Goal: Contribute content: Contribute content

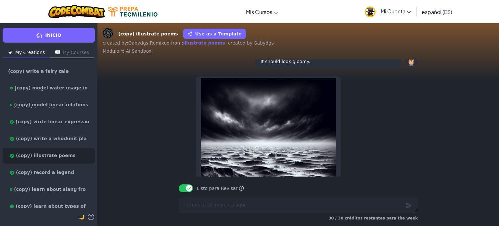
scroll to position [-1417, 0]
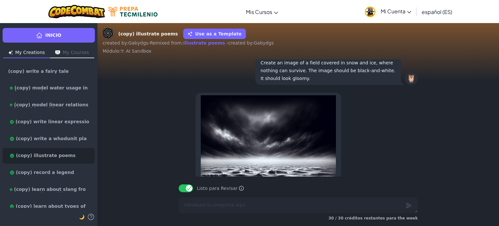
click at [219, 33] on button "Use as a Template" at bounding box center [214, 34] width 63 height 10
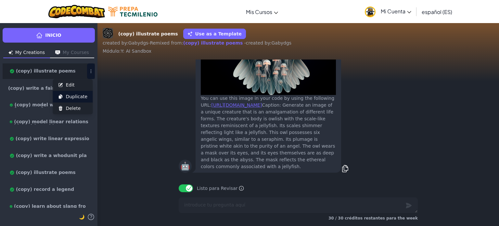
click at [78, 96] on span "Duplicate" at bounding box center [77, 96] width 22 height 6
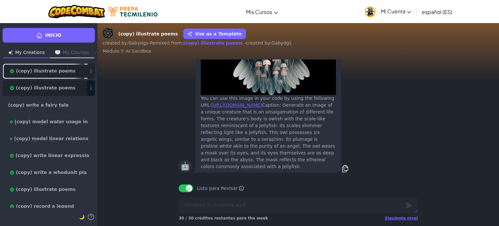
click at [65, 66] on link "(copy) illustrate poems" at bounding box center [49, 71] width 92 height 16
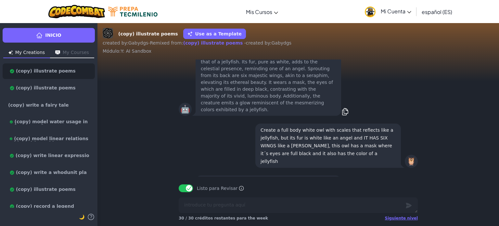
scroll to position [-250, 0]
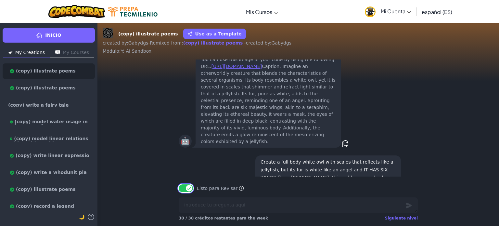
click at [189, 188] on button "Listo para Revisar" at bounding box center [186, 188] width 14 height 8
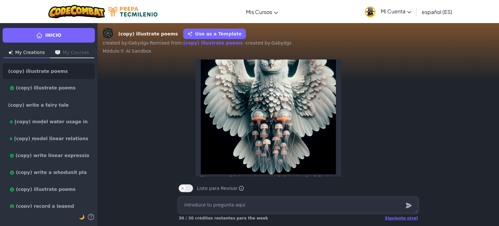
scroll to position [0, 0]
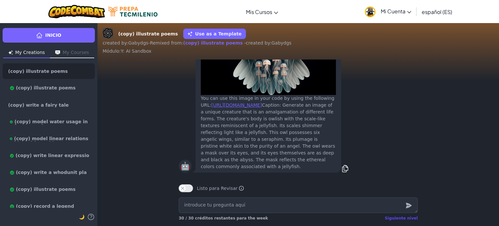
click at [396, 220] on div "Siguiente nivel" at bounding box center [401, 217] width 33 height 5
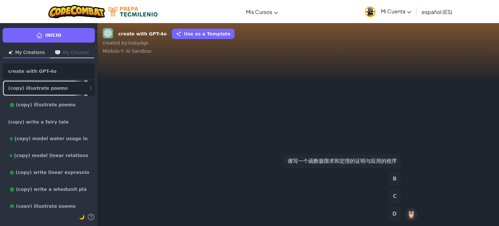
click at [60, 85] on link "(copy) illustrate poems" at bounding box center [49, 88] width 92 height 16
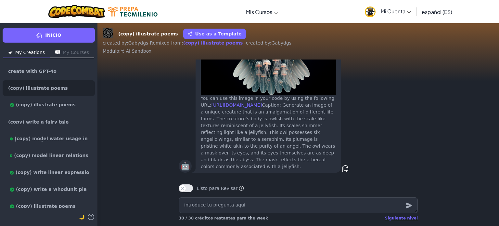
type textarea "x"
type textarea "H"
type textarea "x"
type textarea "Ha"
type textarea "x"
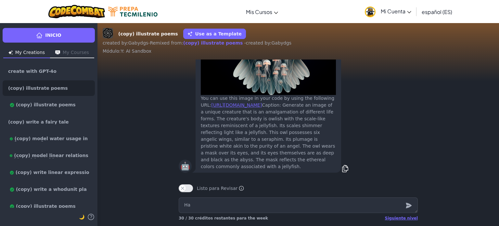
type textarea "Haz"
type textarea "x"
type textarea "Haz"
type textarea "x"
type textarea "Haz u"
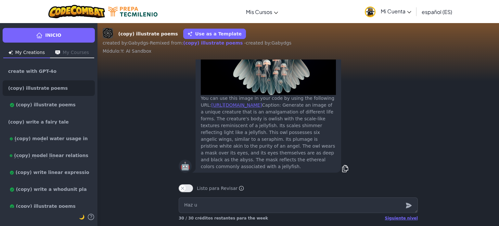
type textarea "x"
type textarea "Haz un"
type textarea "x"
type textarea "Haz una"
type textarea "x"
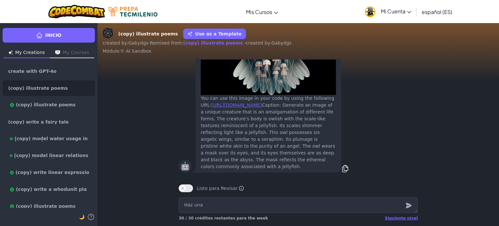
type textarea "Haz una"
type textarea "x"
type textarea "Haz una i"
type textarea "x"
type textarea "Haz una im"
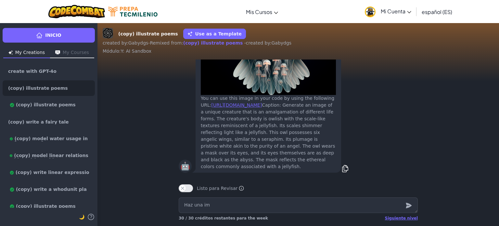
type textarea "x"
type textarea "Haz una ima"
type textarea "x"
type textarea "Haz una imag"
type textarea "x"
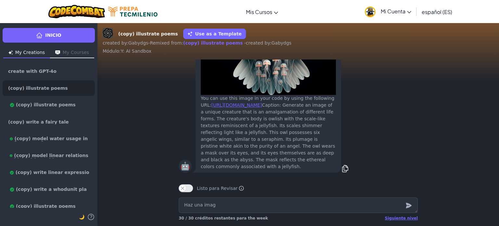
type textarea "Haz una image"
type textarea "x"
type textarea "Haz una imagen"
type textarea "x"
type textarea "Haz una imagen"
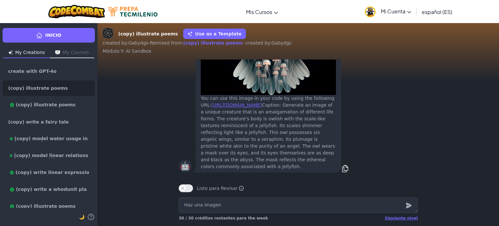
type textarea "x"
type textarea "Haz una imagen d"
type textarea "x"
type textarea "Haz una imagen de"
type textarea "x"
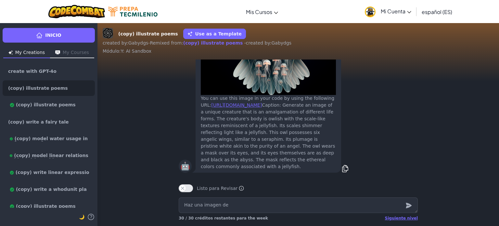
type textarea "Haz una imagen de"
type textarea "x"
type textarea "Haz una imagen de u"
type textarea "x"
type textarea "Haz una imagen de un"
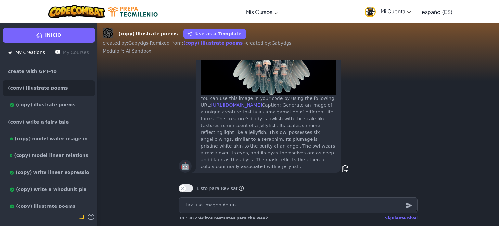
type textarea "x"
type textarea "Haz una imagen de un"
type textarea "x"
type textarea "Haz una imagen de un e"
type textarea "x"
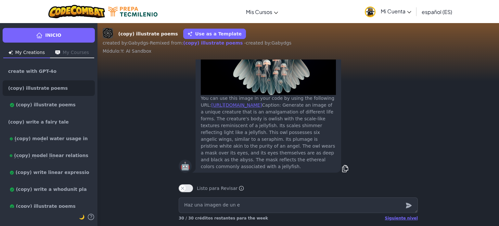
type textarea "Haz una imagen de un"
type textarea "x"
type textarea "Haz una imagen de un c"
type textarea "x"
type textarea "Haz una imagen de un ce"
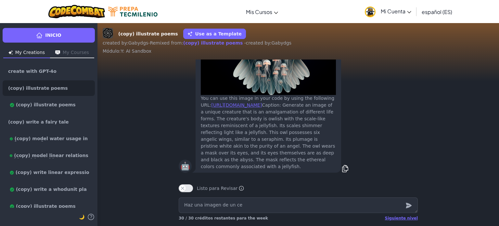
type textarea "x"
type textarea "Haz una imagen de un cep"
type textarea "x"
type textarea "Haz una imagen de un cepi"
type textarea "x"
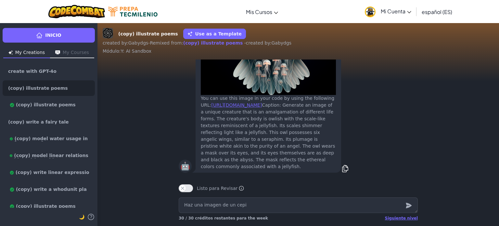
type textarea "Haz una imagen de un cepil"
type textarea "x"
type textarea "Haz una imagen de un cepill"
type textarea "x"
type textarea "Haz una imagen de un cepillo"
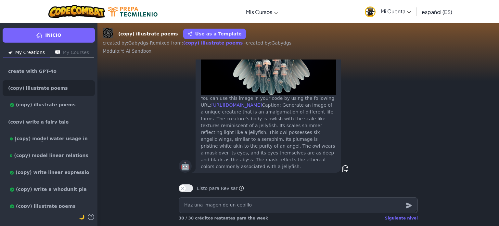
type textarea "x"
type textarea "Haz una imagen de un cepillo"
type textarea "x"
type textarea "Haz una imagen de un cepillo d"
type textarea "x"
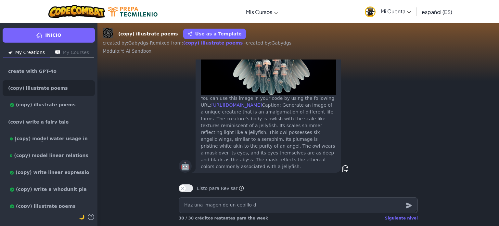
type textarea "Haz una imagen de un cepillo de"
type textarea "x"
type textarea "Haz una imagen de un cepillo den"
type textarea "x"
type textarea "Haz una imagen de un cepillo dent"
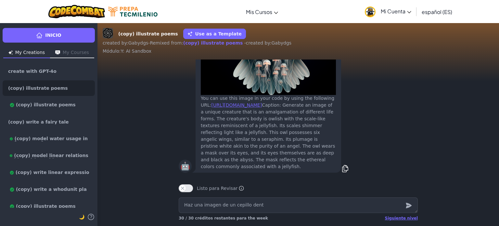
type textarea "x"
type textarea "Haz una imagen de un cepillo denta"
type textarea "x"
type textarea "Haz una imagen de un cepillo dental"
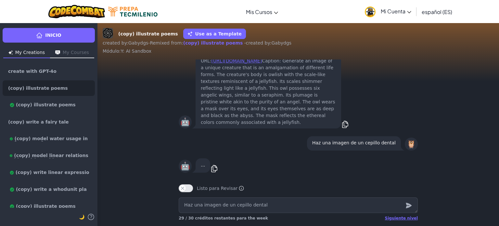
type textarea "x"
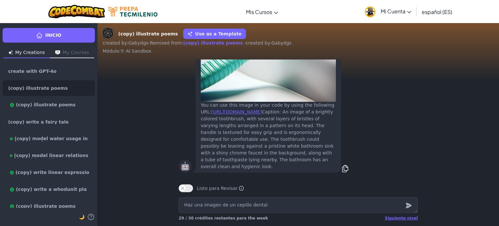
scroll to position [-135, 0]
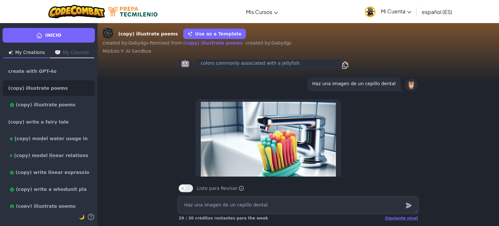
click at [219, 207] on textarea "Haz una imagen de un cepillo dental" at bounding box center [298, 205] width 239 height 16
type textarea "x"
type textarea "H"
type textarea "x"
type textarea "Ha"
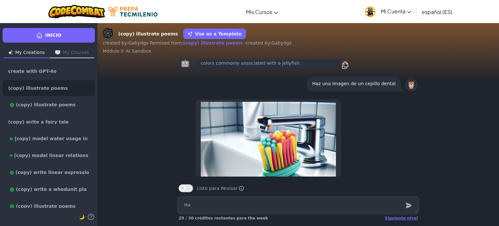
type textarea "x"
type textarea "Haz"
type textarea "x"
type textarea "Haz"
type textarea "x"
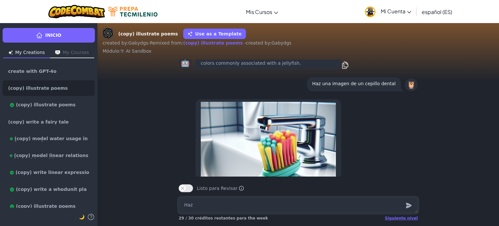
type textarea "Haz u"
type textarea "x"
type textarea "Haz un"
type textarea "x"
type textarea "Haz una"
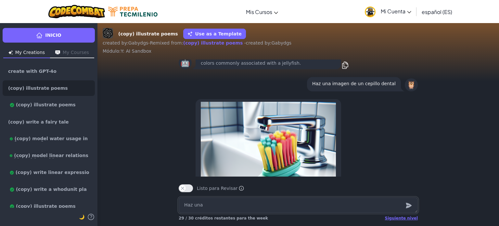
type textarea "x"
type textarea "Haz una"
type textarea "x"
type textarea "Haz una i"
type textarea "x"
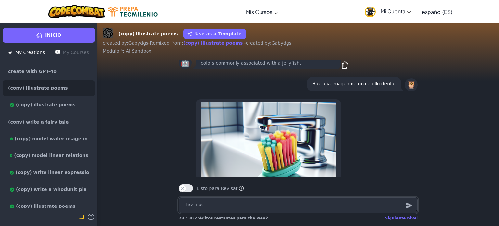
type textarea "Haz una im"
type textarea "x"
type textarea "Haz una ima"
type textarea "x"
type textarea "Haz una imag"
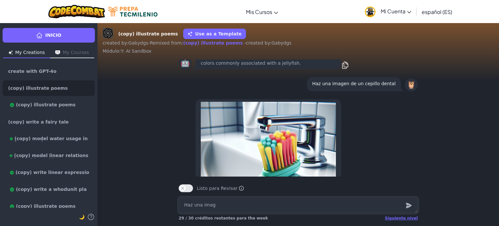
type textarea "x"
type textarea "Haz una image"
type textarea "x"
type textarea "Haz una imagen"
type textarea "x"
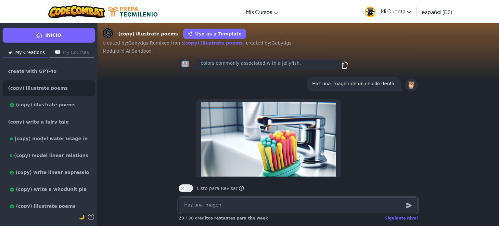
type textarea "Haz una imagen"
type textarea "x"
type textarea "Haz una imagen d"
type textarea "x"
type textarea "Haz una imagen de"
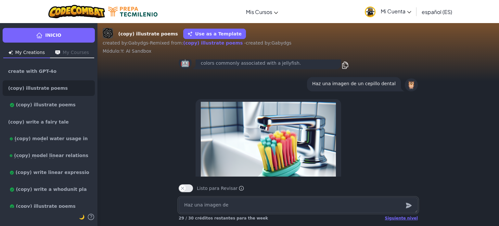
type textarea "x"
type textarea "Haz una imagen de"
type textarea "x"
type textarea "Haz una imagen de u"
type textarea "x"
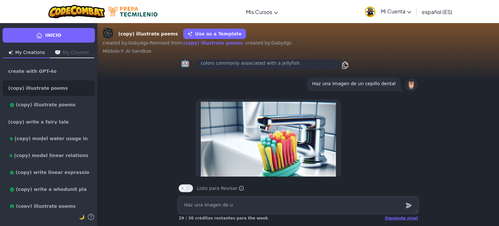
type textarea "Haz una imagen de un"
type textarea "x"
type textarea "Haz una imagen de un"
type textarea "x"
type textarea "Haz una imagen de un c"
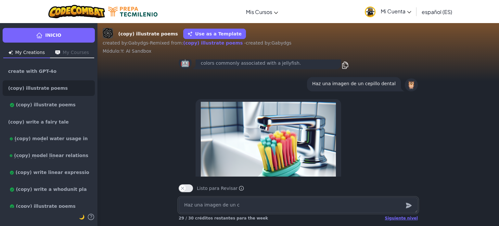
type textarea "x"
type textarea "Haz una imagen de un cep"
type textarea "x"
type textarea "Haz una imagen de un cepi"
type textarea "x"
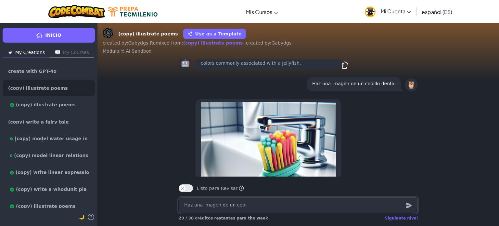
type textarea "Haz una imagen de un cepil"
type textarea "x"
type textarea "Haz una imagen de un cepill"
type textarea "x"
type textarea "Haz una imagen de un cepillo"
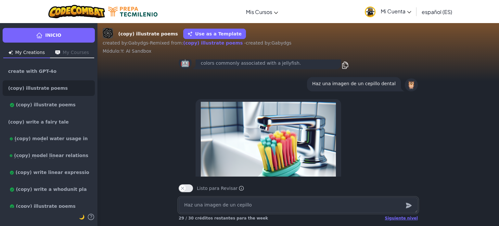
type textarea "x"
type textarea "Haz una imagen de un cepillo"
type textarea "x"
type textarea "Haz una imagen de un cepillo d"
type textarea "x"
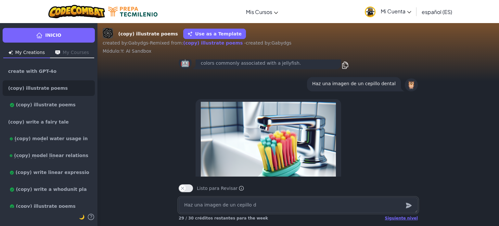
type textarea "Haz una imagen de un cepillo de"
type textarea "x"
type textarea "Haz una imagen de un cepillo den"
type textarea "x"
type textarea "Haz una imagen de un cepillo dent"
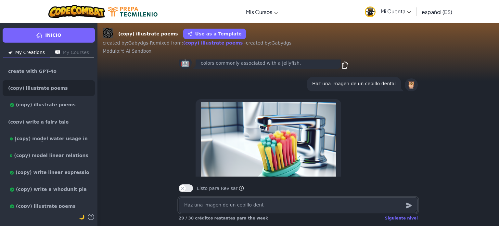
type textarea "x"
type textarea "Haz una imagen de un cepillo denta"
type textarea "x"
type textarea "Haz una imagen de un cepillo dental"
type textarea "x"
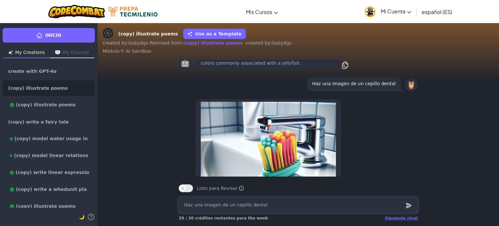
type textarea "Haz una imagen de un cepillo dental"
paste textarea "que el material del mango va a cambiar para que tenga un mejor agarre s santopr…"
type textarea "x"
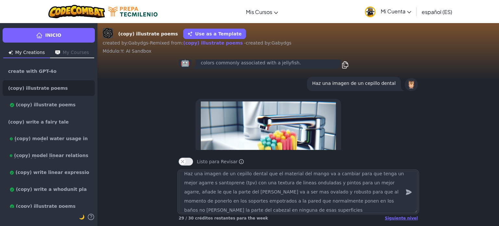
scroll to position [9, 0]
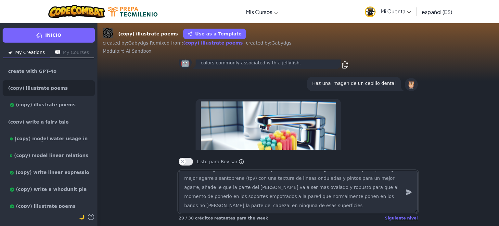
type textarea "Haz una imagen de un cepillo dental que el material del mango va a cambiar para…"
click at [408, 192] on icon "submit" at bounding box center [409, 192] width 6 height 6
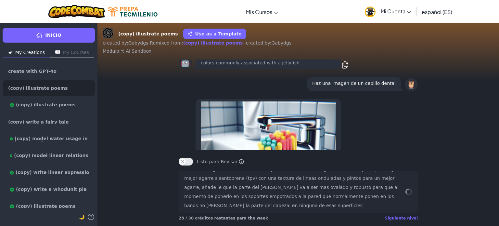
scroll to position [0, 0]
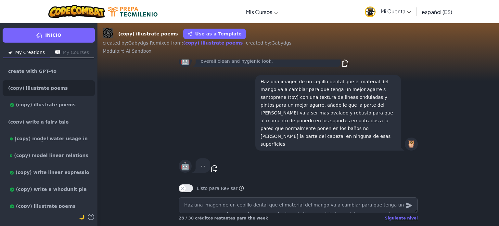
type textarea "x"
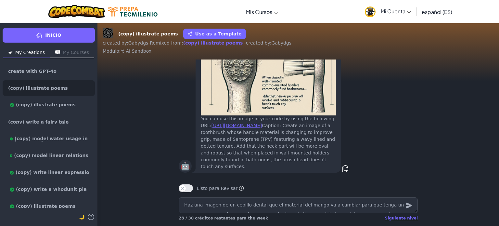
click at [174, 124] on div "🤖 You can use this image in your code by using the following URL: [URL][DOMAIN_…" at bounding box center [297, 75] width 249 height 203
click at [158, 101] on div "🤖 You can use this image in your code by using the following URL: [URL][DOMAIN_…" at bounding box center [298, 75] width 402 height 203
